Goal: Information Seeking & Learning: Check status

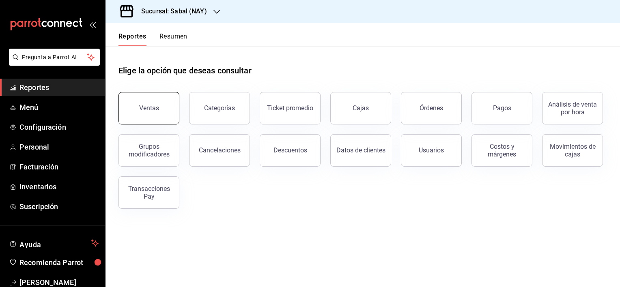
click at [138, 114] on button "Ventas" at bounding box center [149, 108] width 61 height 32
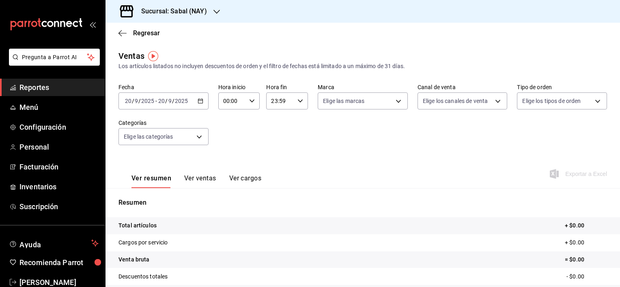
click at [181, 104] on div "[DATE] [DATE] - [DATE] [DATE]" at bounding box center [164, 101] width 90 height 17
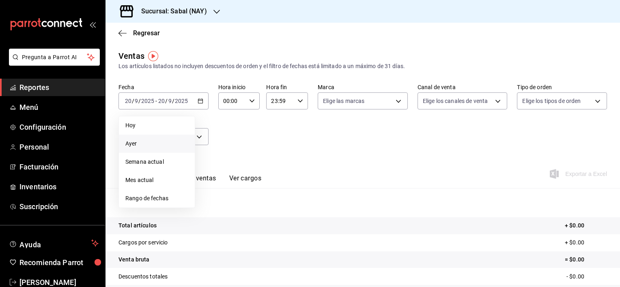
click at [138, 146] on span "Ayer" at bounding box center [156, 144] width 63 height 9
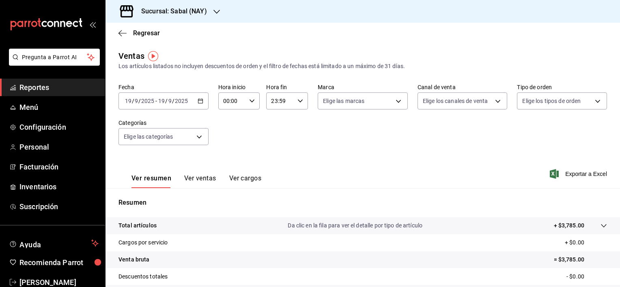
click at [179, 229] on div "Total artículos Da clic en la fila para ver el detalle por tipo de artículo + $…" at bounding box center [352, 226] width 466 height 9
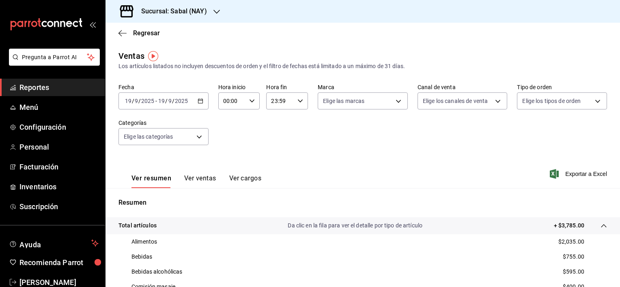
click at [207, 179] on button "Ver ventas" at bounding box center [200, 182] width 32 height 14
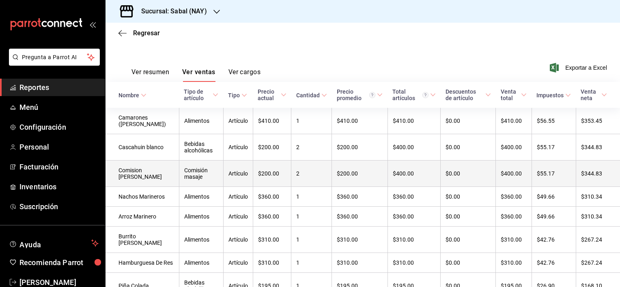
scroll to position [30, 0]
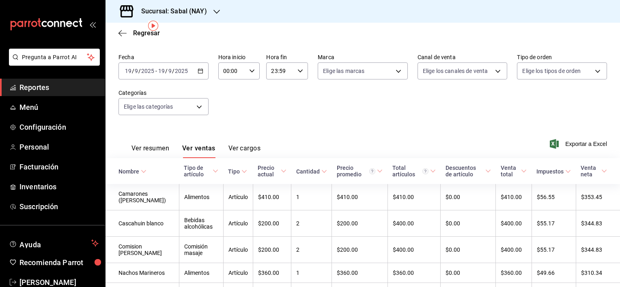
click at [126, 172] on div "Nombre" at bounding box center [129, 171] width 21 height 6
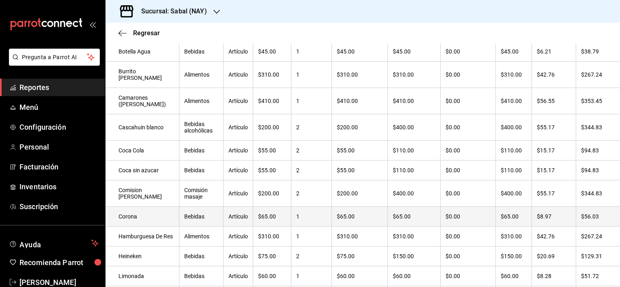
scroll to position [0, 0]
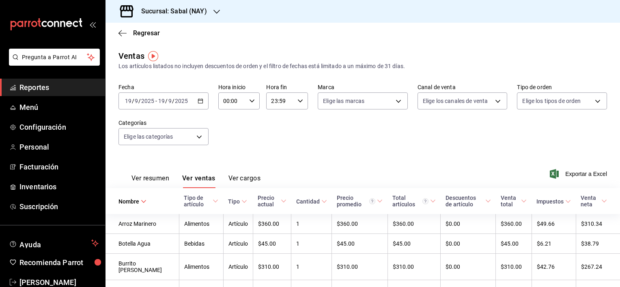
click at [118, 32] on div "Regresar" at bounding box center [363, 33] width 515 height 21
click at [123, 36] on icon "button" at bounding box center [123, 33] width 8 height 7
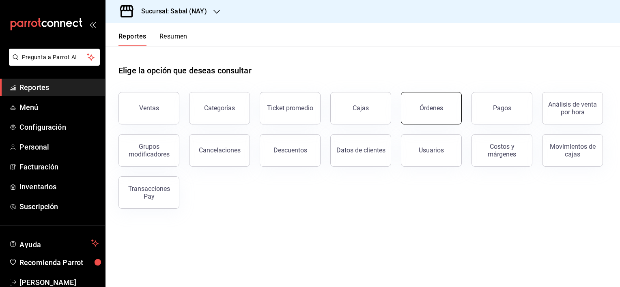
click at [428, 103] on button "Órdenes" at bounding box center [431, 108] width 61 height 32
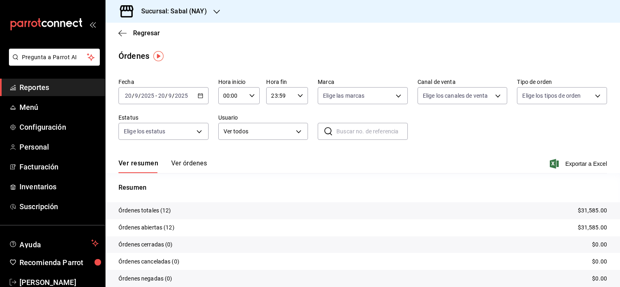
click at [200, 96] on icon "button" at bounding box center [201, 96] width 6 height 6
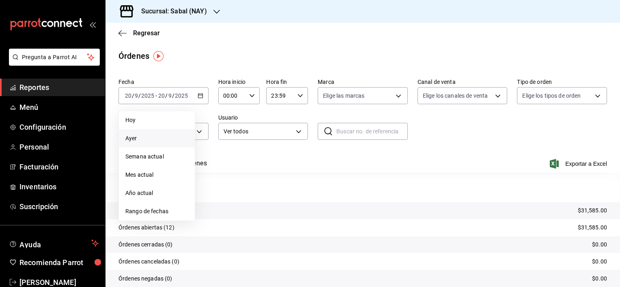
click at [142, 138] on span "Ayer" at bounding box center [156, 138] width 63 height 9
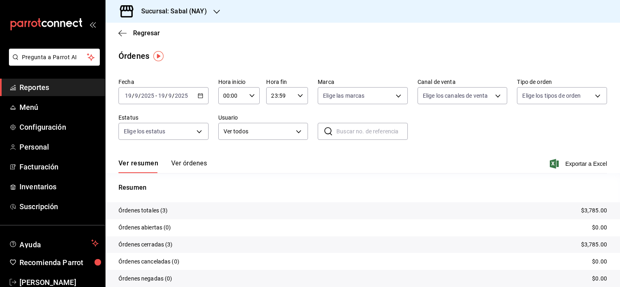
click at [197, 162] on button "Ver órdenes" at bounding box center [189, 167] width 36 height 14
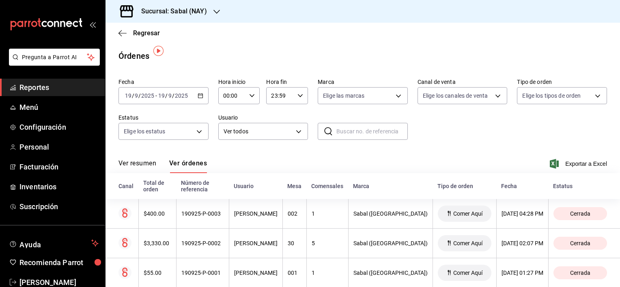
scroll to position [17, 0]
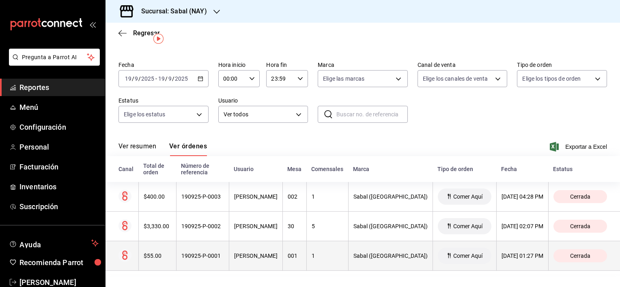
click at [306, 257] on th "001" at bounding box center [294, 256] width 24 height 30
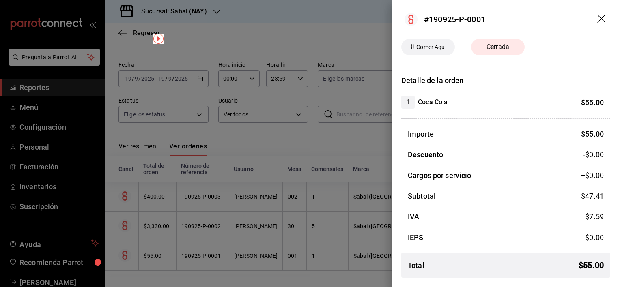
click at [599, 21] on icon "drag" at bounding box center [602, 20] width 10 height 10
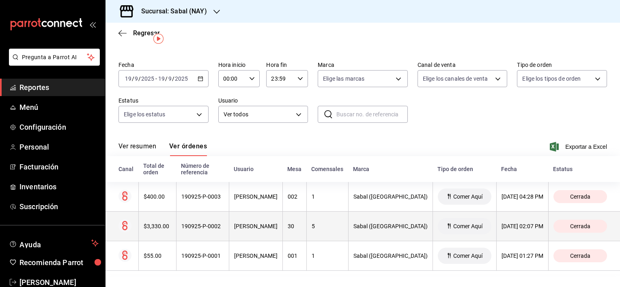
click at [278, 230] on div "[PERSON_NAME]" at bounding box center [255, 226] width 43 height 6
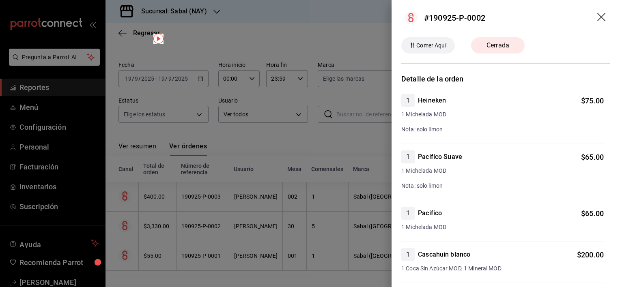
scroll to position [0, 0]
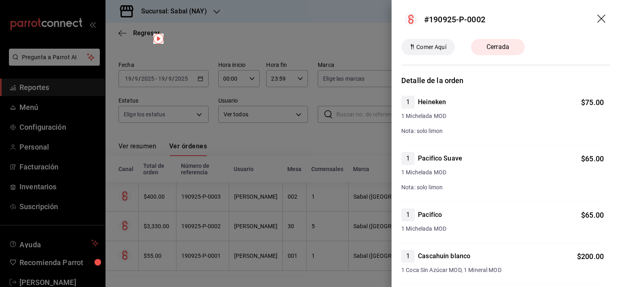
click at [597, 23] on icon "drag" at bounding box center [602, 20] width 10 height 10
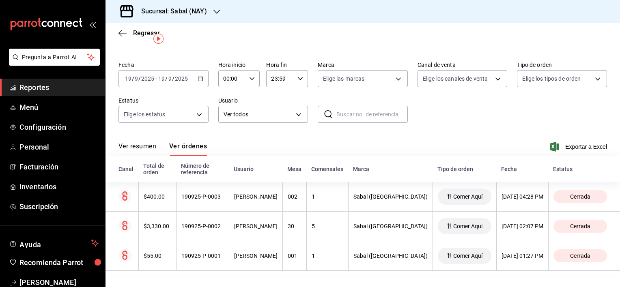
click at [138, 146] on button "Ver resumen" at bounding box center [138, 149] width 38 height 14
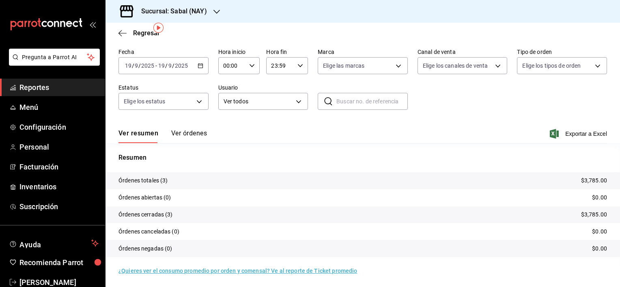
scroll to position [31, 0]
click at [123, 32] on icon "button" at bounding box center [123, 33] width 8 height 7
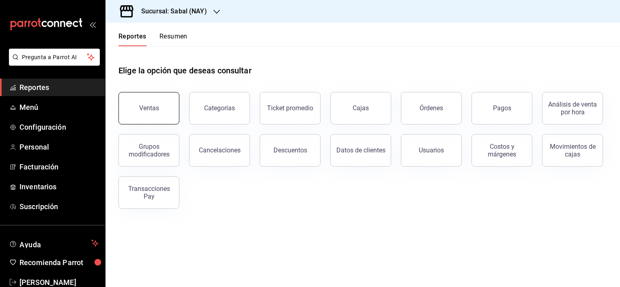
click at [150, 112] on button "Ventas" at bounding box center [149, 108] width 61 height 32
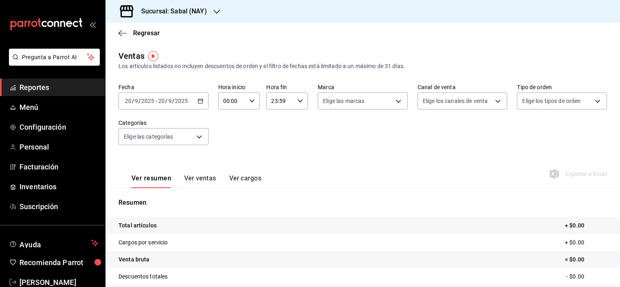
click at [198, 99] on icon "button" at bounding box center [201, 101] width 6 height 6
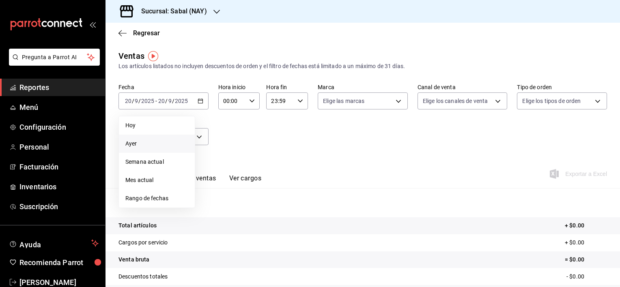
click at [137, 146] on span "Ayer" at bounding box center [156, 144] width 63 height 9
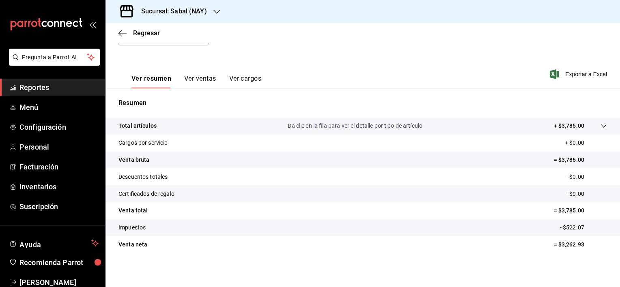
scroll to position [101, 0]
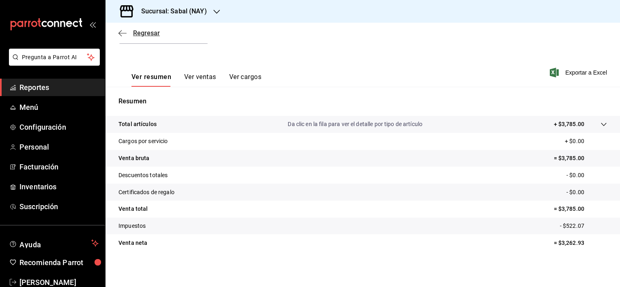
click at [119, 32] on icon "button" at bounding box center [120, 33] width 3 height 6
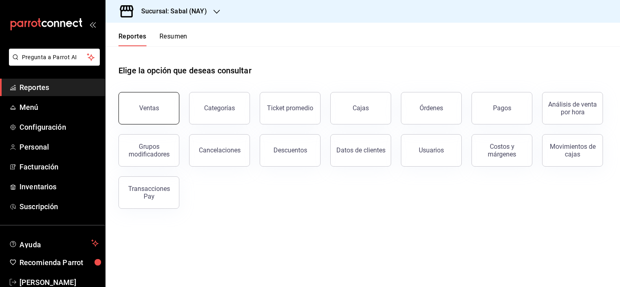
click at [163, 115] on button "Ventas" at bounding box center [149, 108] width 61 height 32
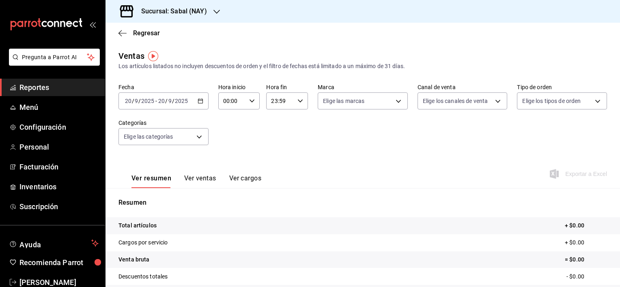
click at [194, 102] on div "[DATE] [DATE] - [DATE] [DATE]" at bounding box center [164, 101] width 90 height 17
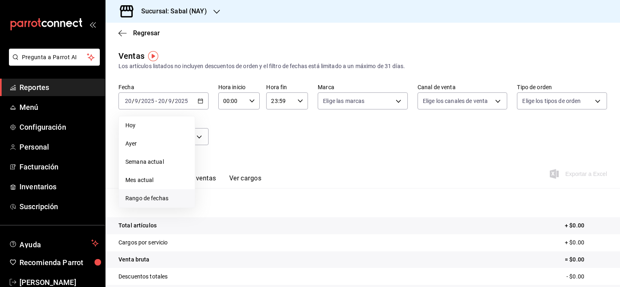
click at [152, 198] on span "Rango de fechas" at bounding box center [156, 198] width 63 height 9
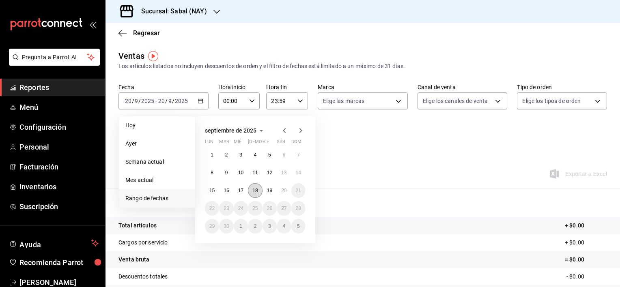
click at [253, 195] on button "18" at bounding box center [255, 190] width 14 height 15
click at [253, 193] on button "18" at bounding box center [255, 190] width 14 height 15
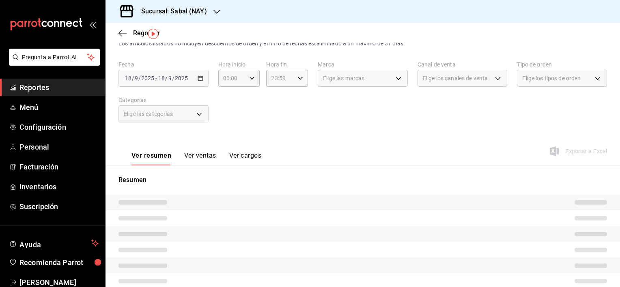
scroll to position [22, 0]
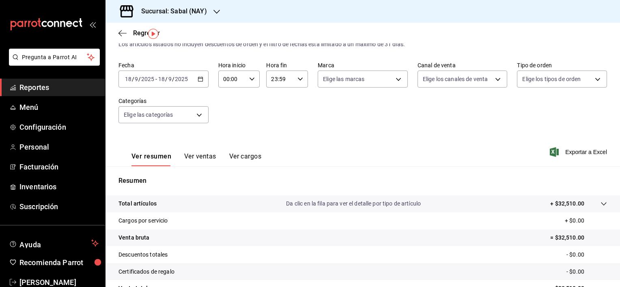
click at [198, 157] on button "Ver ventas" at bounding box center [200, 160] width 32 height 14
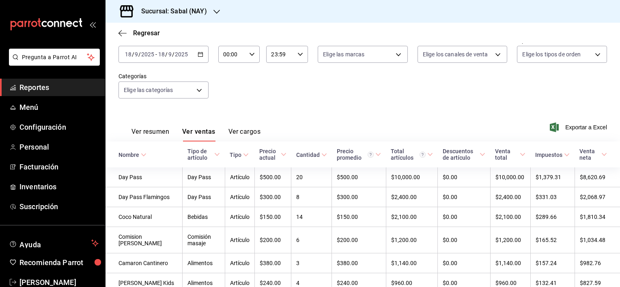
scroll to position [42, 0]
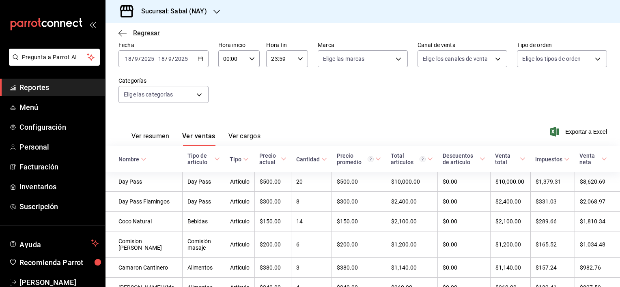
click at [121, 32] on icon "button" at bounding box center [123, 33] width 8 height 7
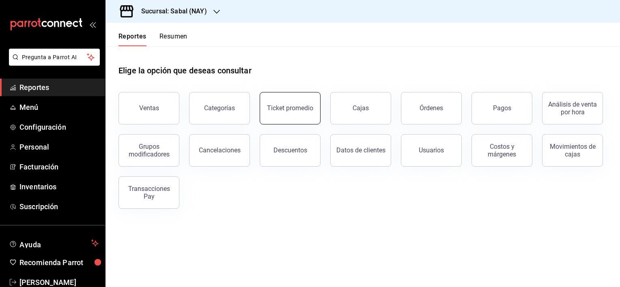
click at [291, 111] on div "Ticket promedio" at bounding box center [290, 108] width 46 height 8
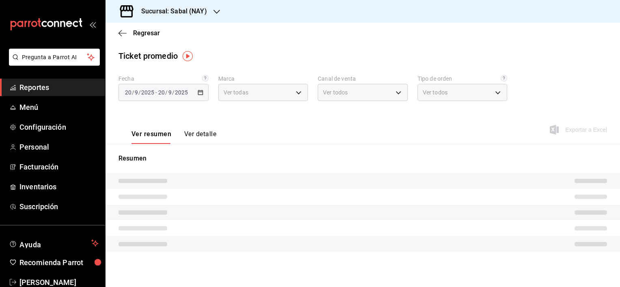
type input "7bb9fc4a-963e-4e00-9402-9ac56289446f"
type input "PARROT,UBER_EATS,RAPPI,DIDI_FOOD,ONLINE"
type input "dc4a329a-fcbf-4fa6-a40a-eb4151cc9adb,01dead97-7c83-45e3-99ab-5f2f54dd252f,EXTER…"
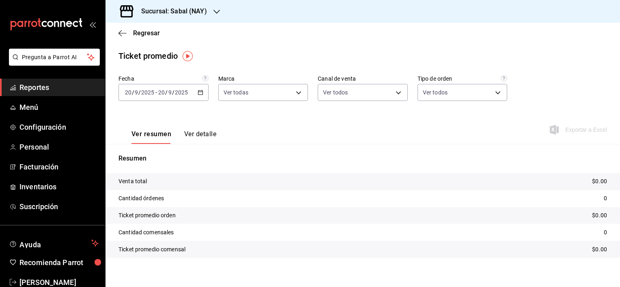
click at [190, 91] on div "[DATE] [DATE] - [DATE] [DATE]" at bounding box center [164, 92] width 90 height 17
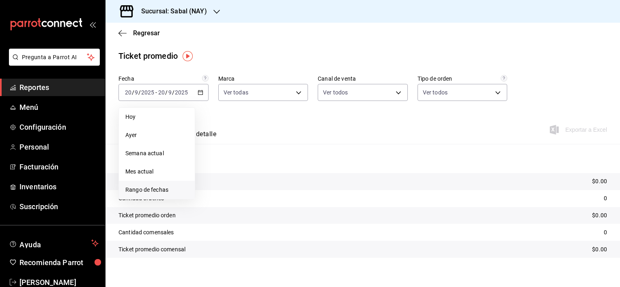
click at [146, 187] on span "Rango de fechas" at bounding box center [156, 190] width 63 height 9
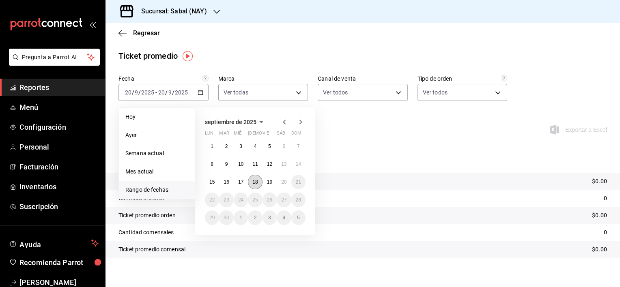
click at [252, 178] on button "18" at bounding box center [255, 182] width 14 height 15
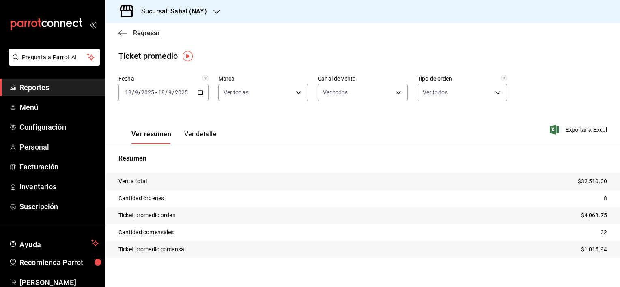
click at [120, 30] on icon "button" at bounding box center [123, 33] width 8 height 7
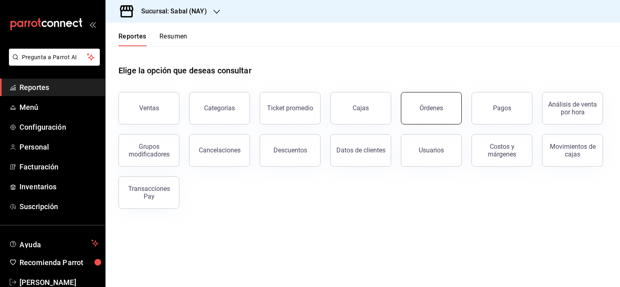
click at [424, 106] on div "Órdenes" at bounding box center [432, 108] width 24 height 8
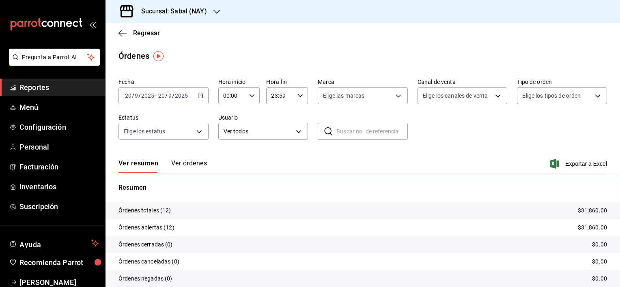
drag, startPoint x: 192, startPoint y: 165, endPoint x: 182, endPoint y: 165, distance: 9.7
click at [182, 165] on button "Ver órdenes" at bounding box center [189, 167] width 36 height 14
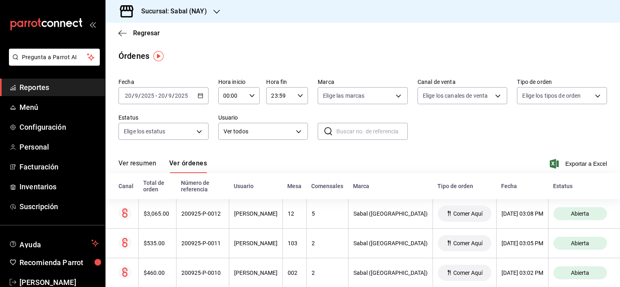
click at [200, 98] on \(Stroke\) "button" at bounding box center [200, 96] width 5 height 4
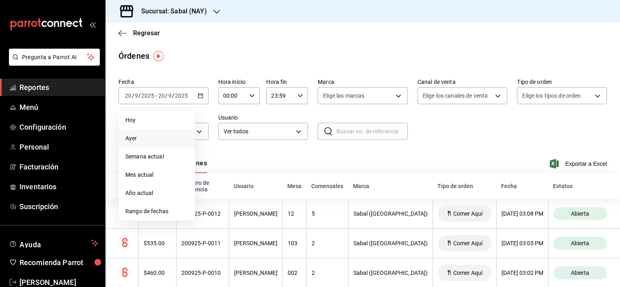
click at [142, 140] on span "Ayer" at bounding box center [156, 138] width 63 height 9
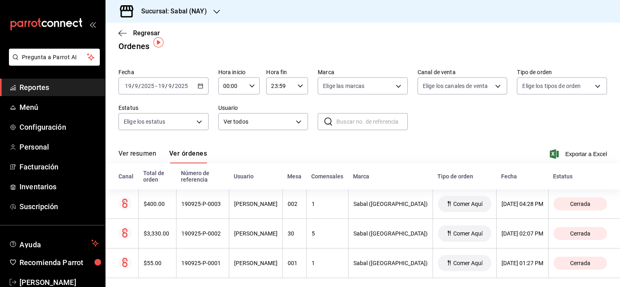
scroll to position [17, 0]
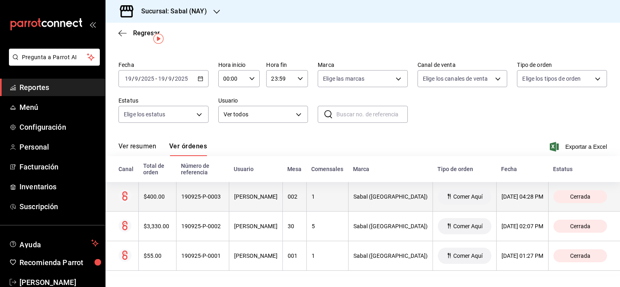
click at [198, 203] on th "190925-P-0003" at bounding box center [202, 197] width 53 height 30
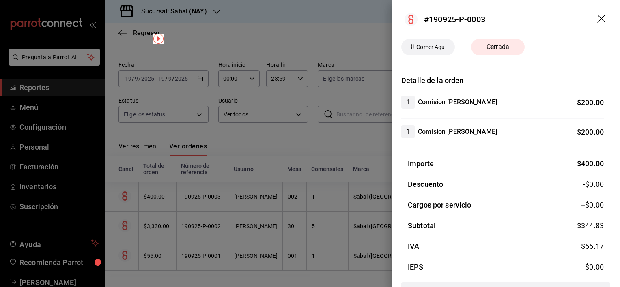
click at [597, 20] on icon "drag" at bounding box center [602, 20] width 10 height 10
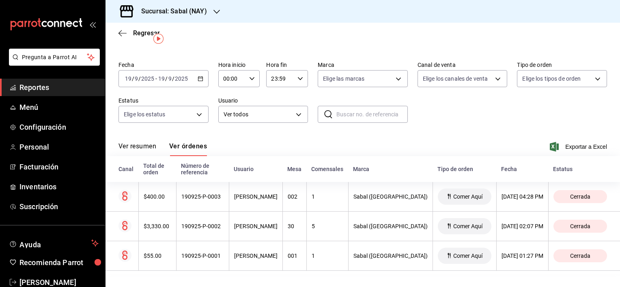
click at [347, 138] on div "Ver resumen Ver órdenes Exportar a Excel" at bounding box center [363, 145] width 489 height 24
